Goal: Task Accomplishment & Management: Complete application form

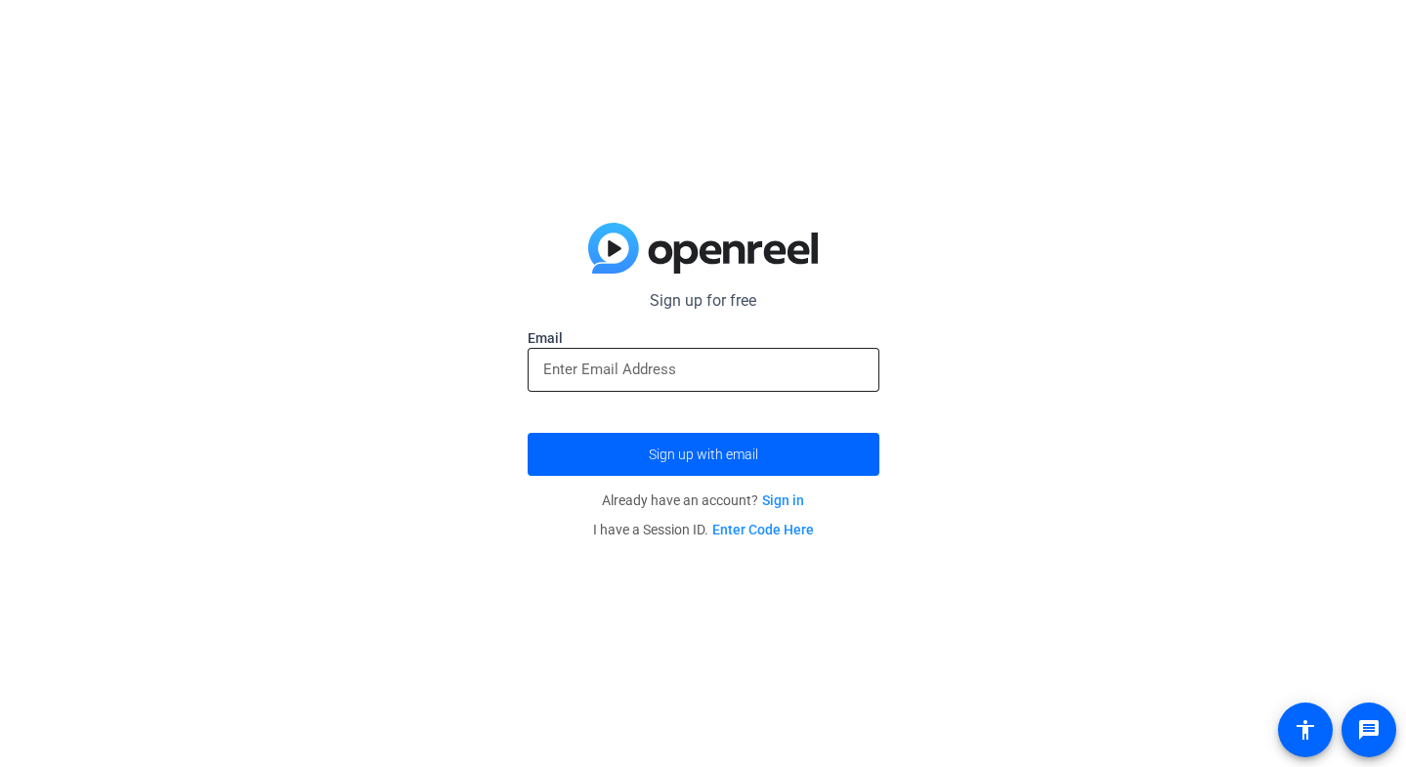
click at [701, 356] on div at bounding box center [703, 370] width 320 height 44
type input "[EMAIL_ADDRESS][DOMAIN_NAME]"
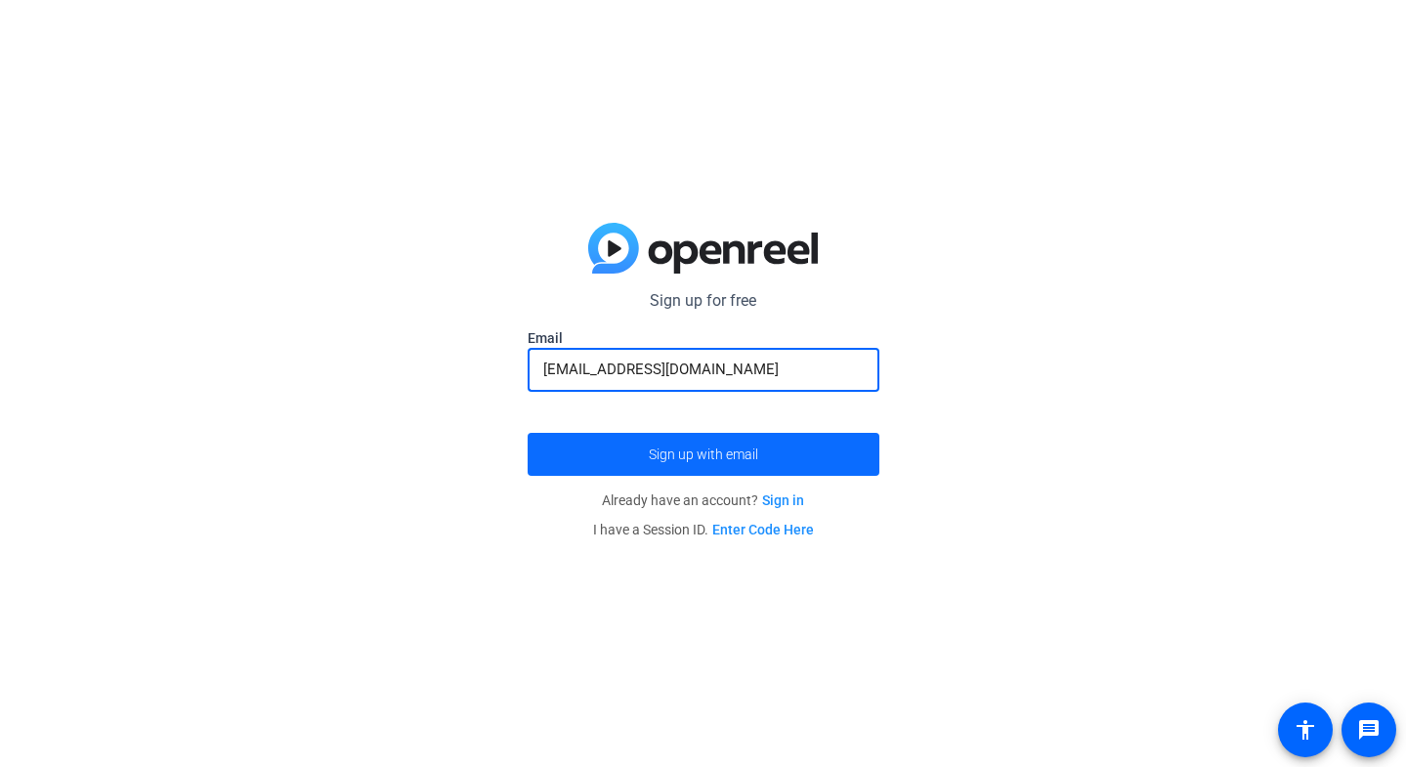
click at [761, 448] on span "submit" at bounding box center [703, 454] width 352 height 47
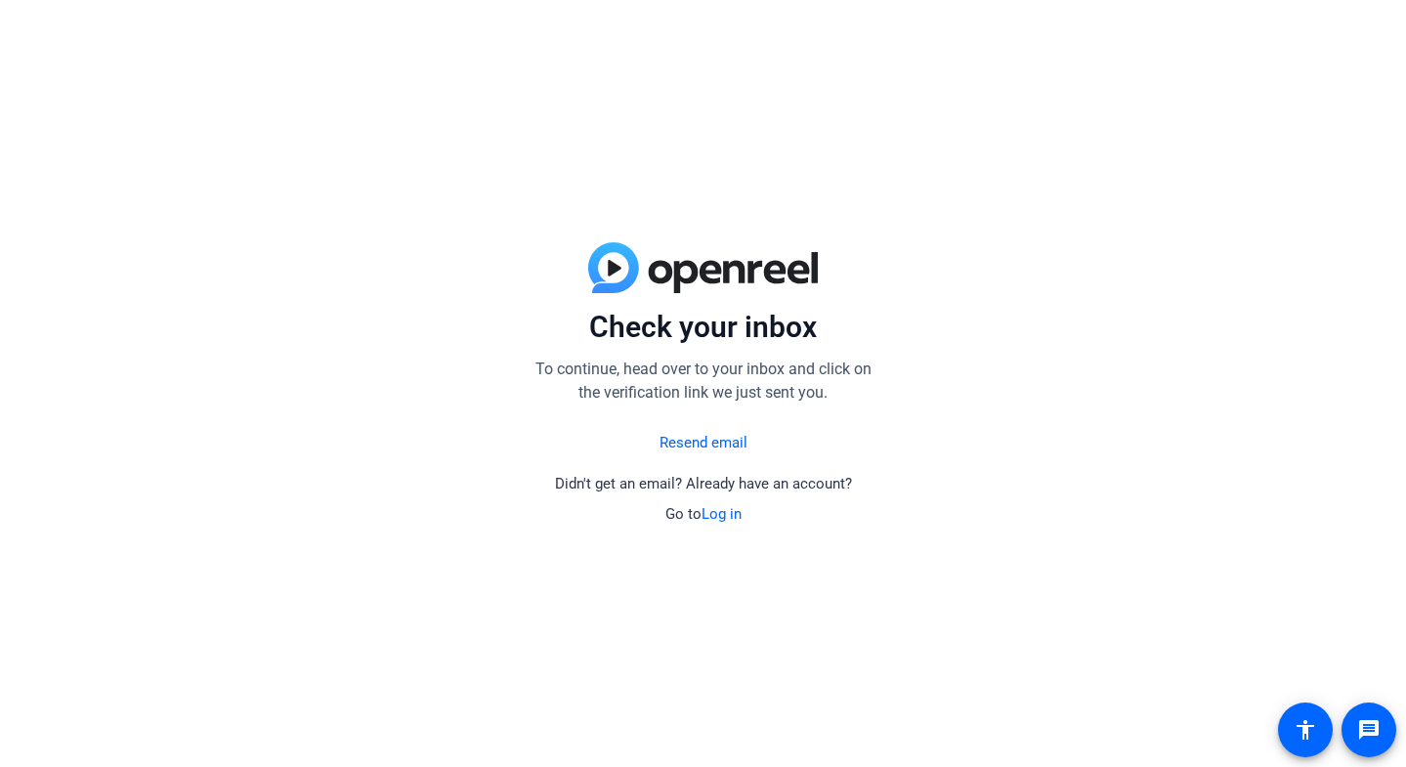
click at [697, 443] on link "Resend email" at bounding box center [703, 443] width 88 height 22
